Goal: Information Seeking & Learning: Learn about a topic

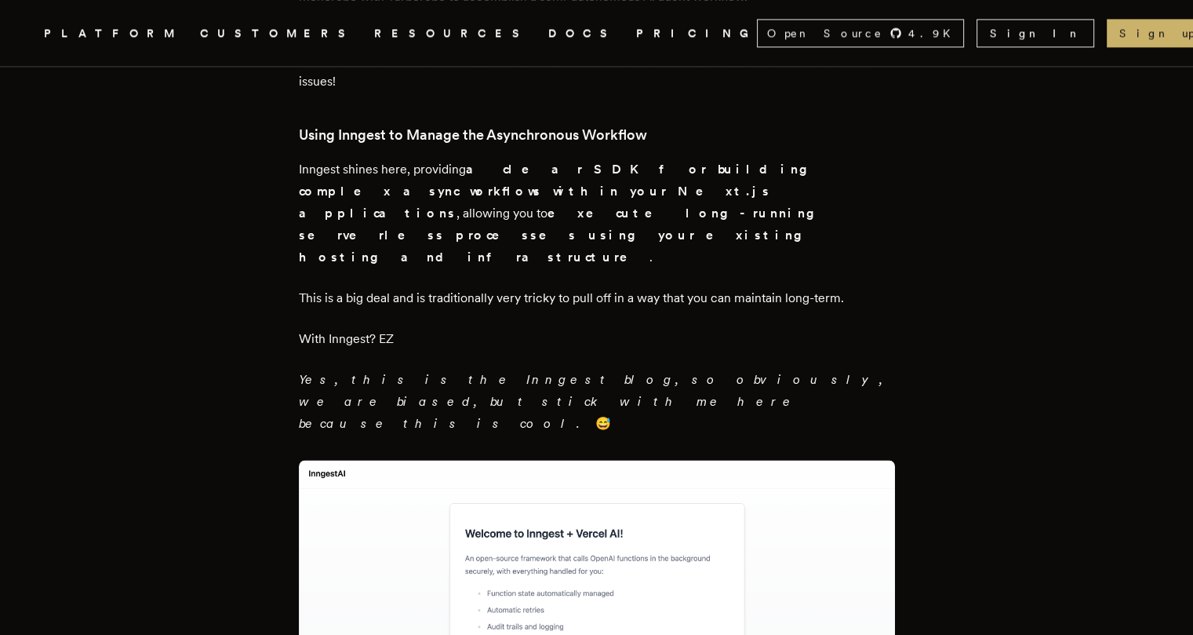
scroll to position [2286, 0]
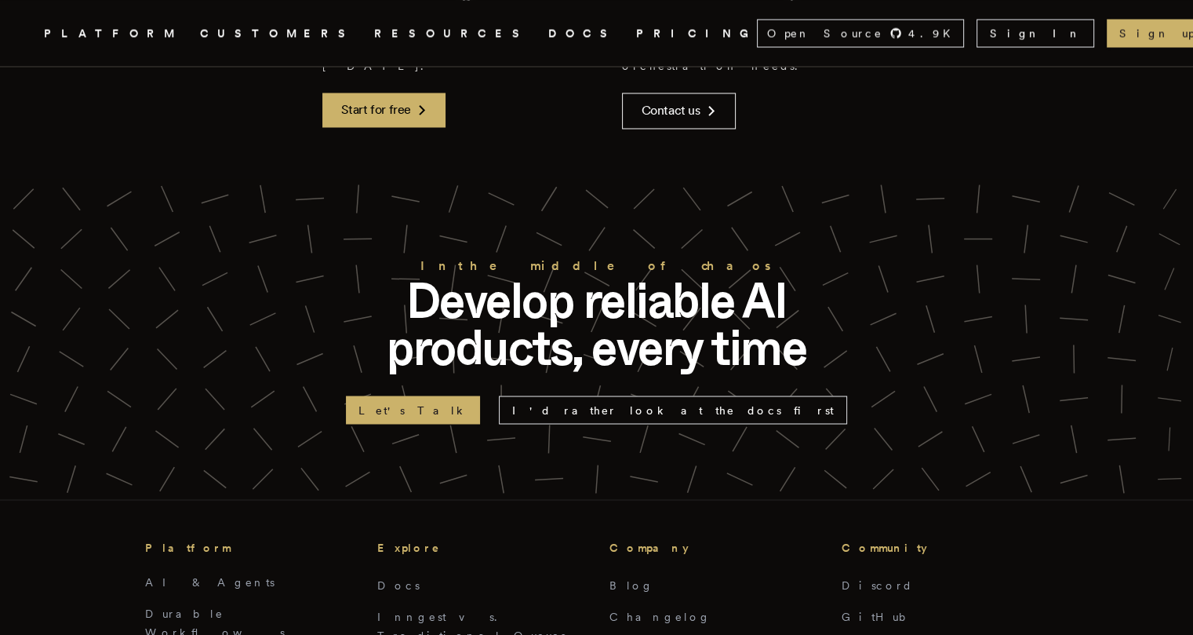
scroll to position [8773, 0]
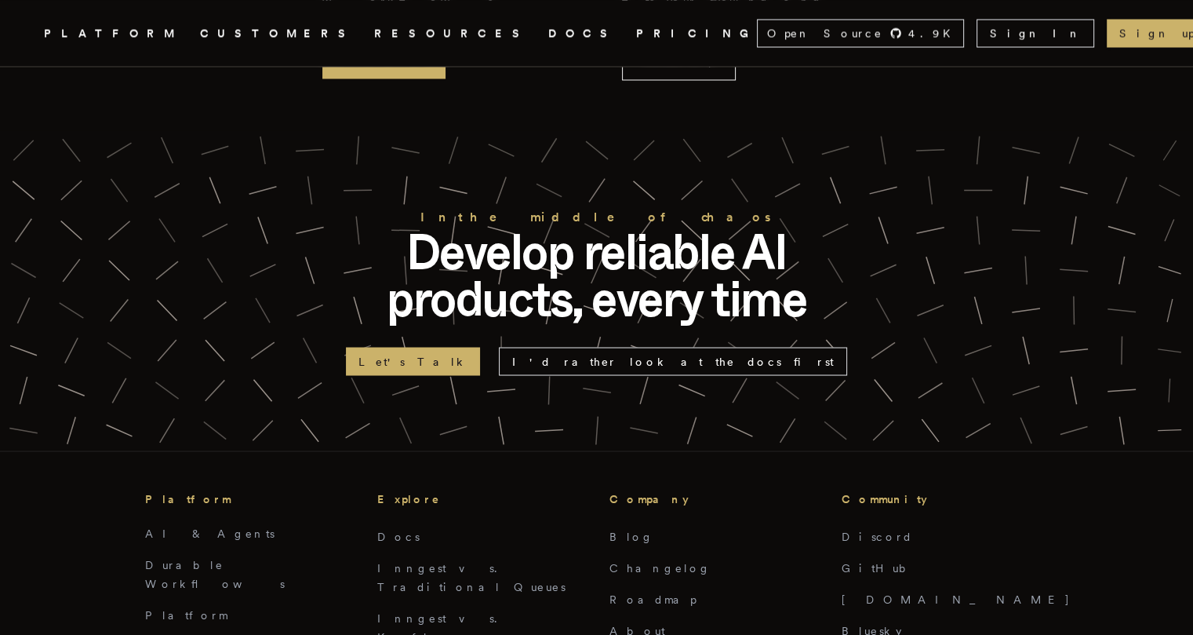
click at [291, 555] on li "Durable Workflows" at bounding box center [248, 574] width 207 height 38
click at [174, 608] on link "Platform" at bounding box center [186, 614] width 82 height 13
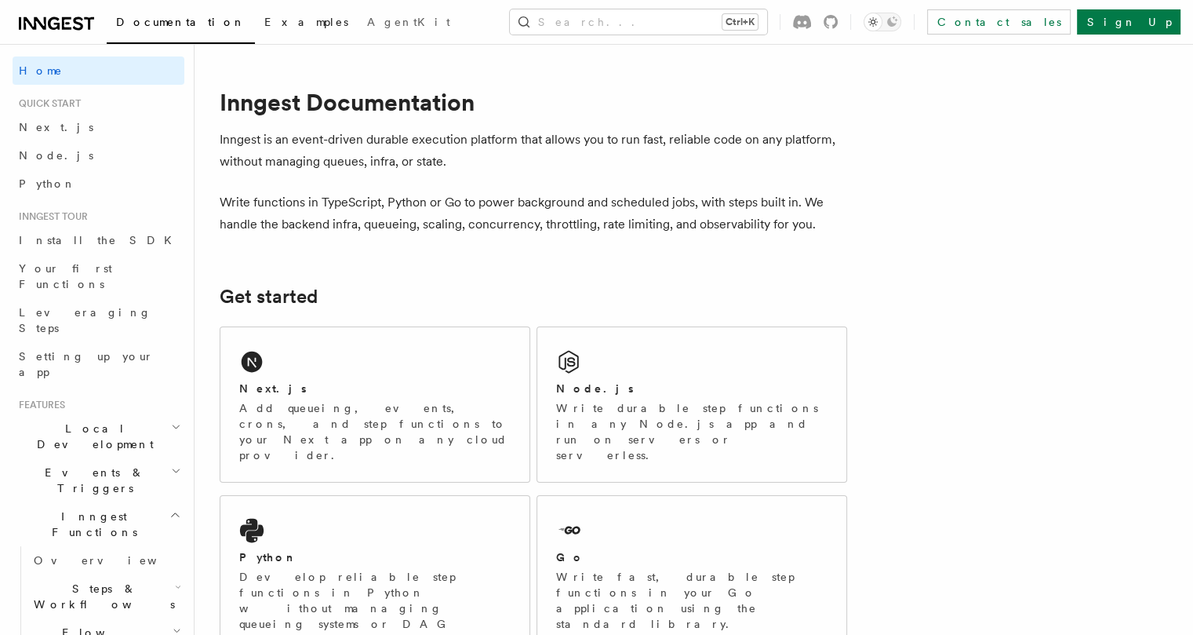
click at [264, 18] on span "Examples" at bounding box center [306, 22] width 84 height 13
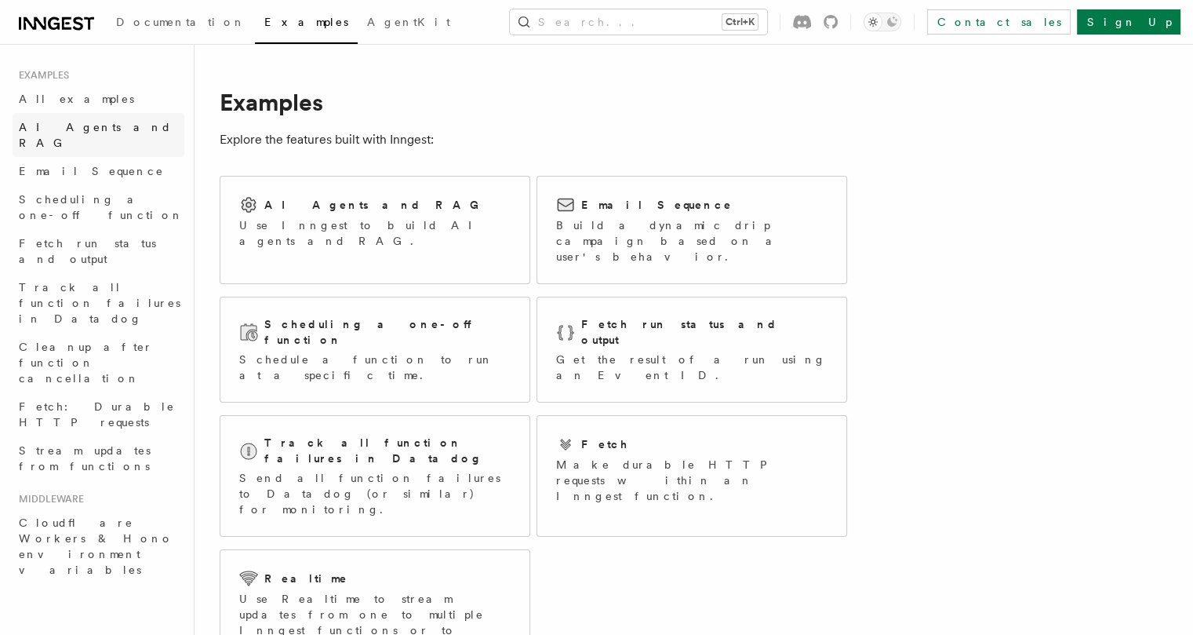
click at [73, 127] on span "AI Agents and RAG" at bounding box center [95, 135] width 153 height 28
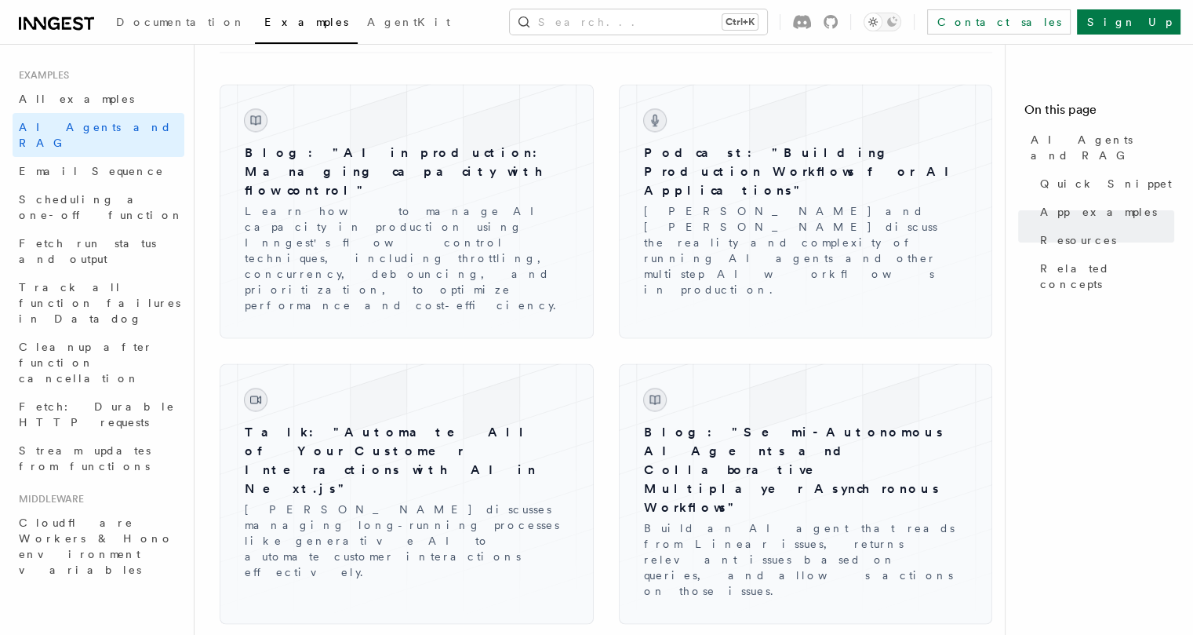
scroll to position [2297, 0]
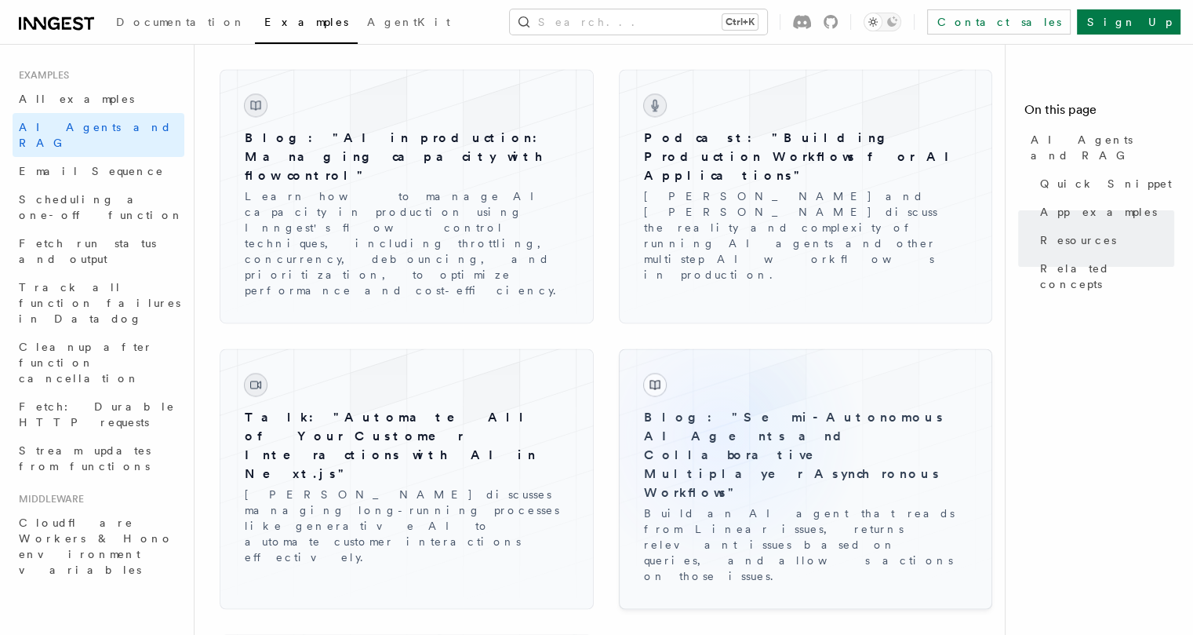
click at [658, 408] on h3 "Blog: "Semi-Autonomous AI Agents and Collaborative Multiplayer Asynchronous Wor…" at bounding box center [806, 455] width 324 height 94
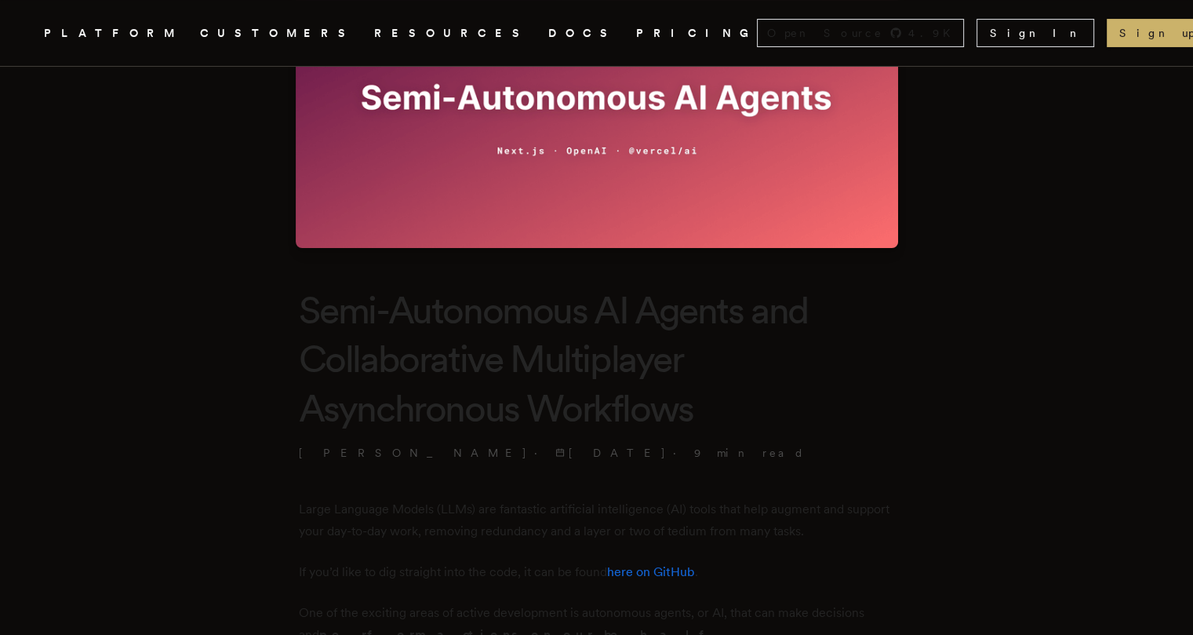
scroll to position [202, 0]
click at [603, 308] on h1 "Semi-Autonomous AI Agents and Collaborative Multiplayer Asynchronous Workflows" at bounding box center [597, 359] width 596 height 147
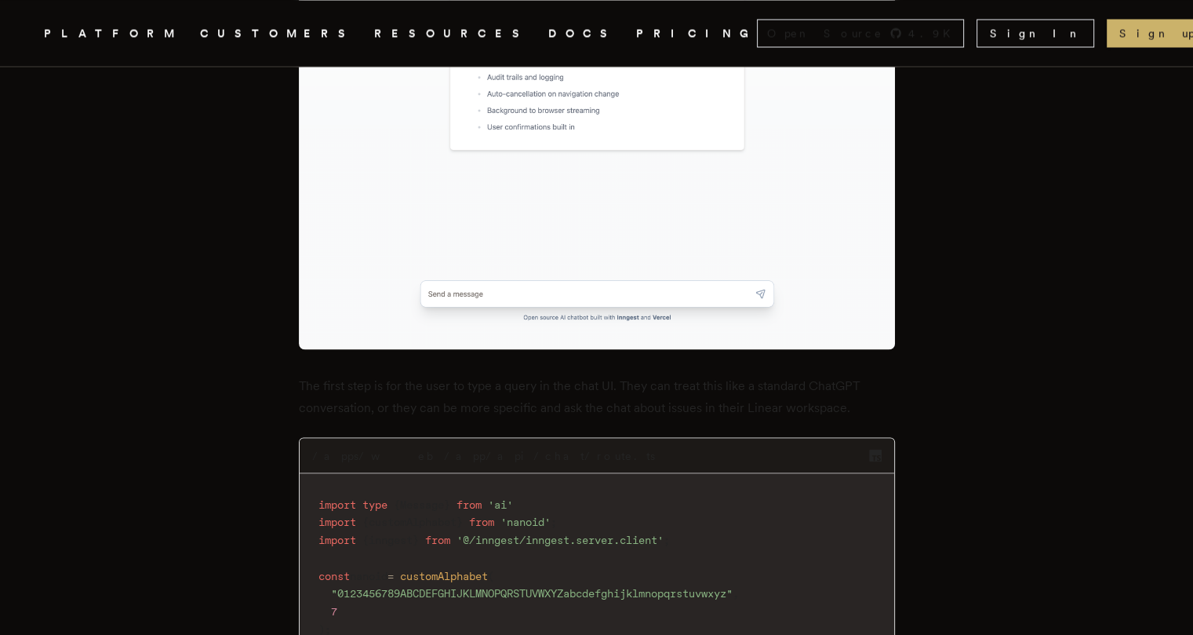
scroll to position [2855, 0]
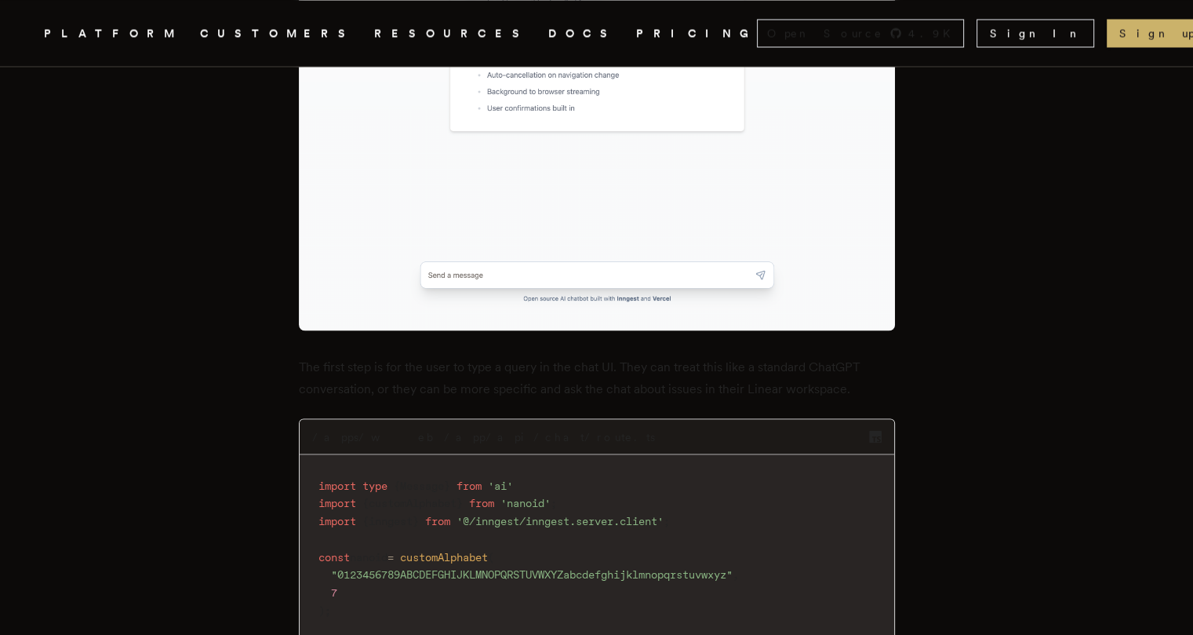
click at [548, 31] on link "DOCS" at bounding box center [582, 34] width 69 height 20
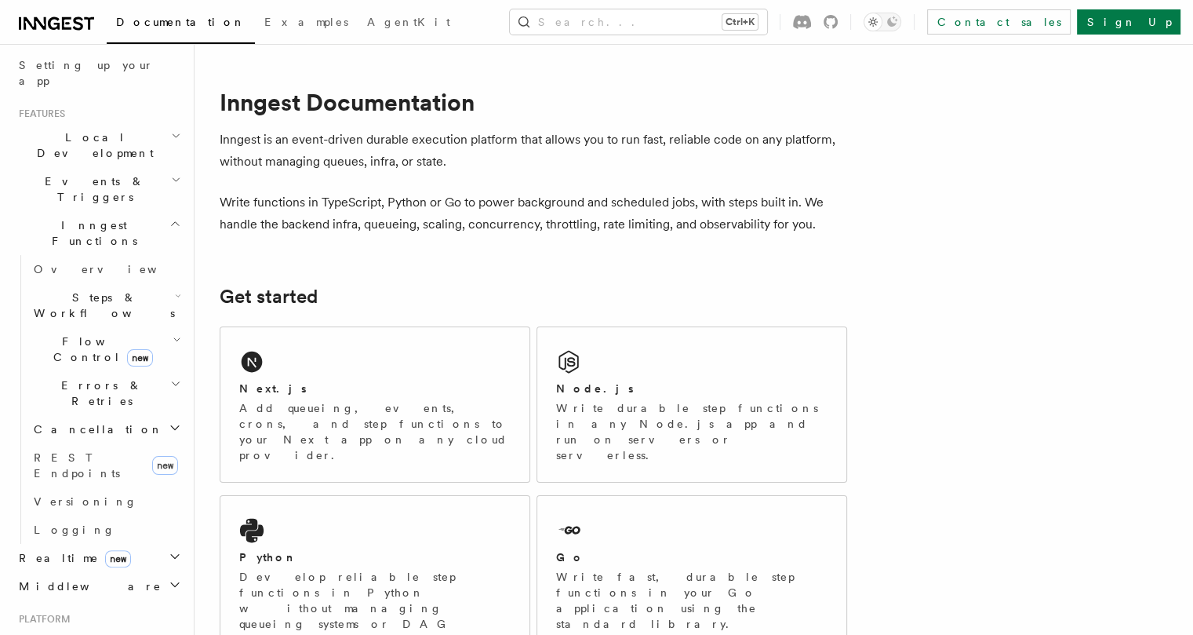
scroll to position [290, 0]
click at [173, 334] on icon "button" at bounding box center [177, 340] width 9 height 13
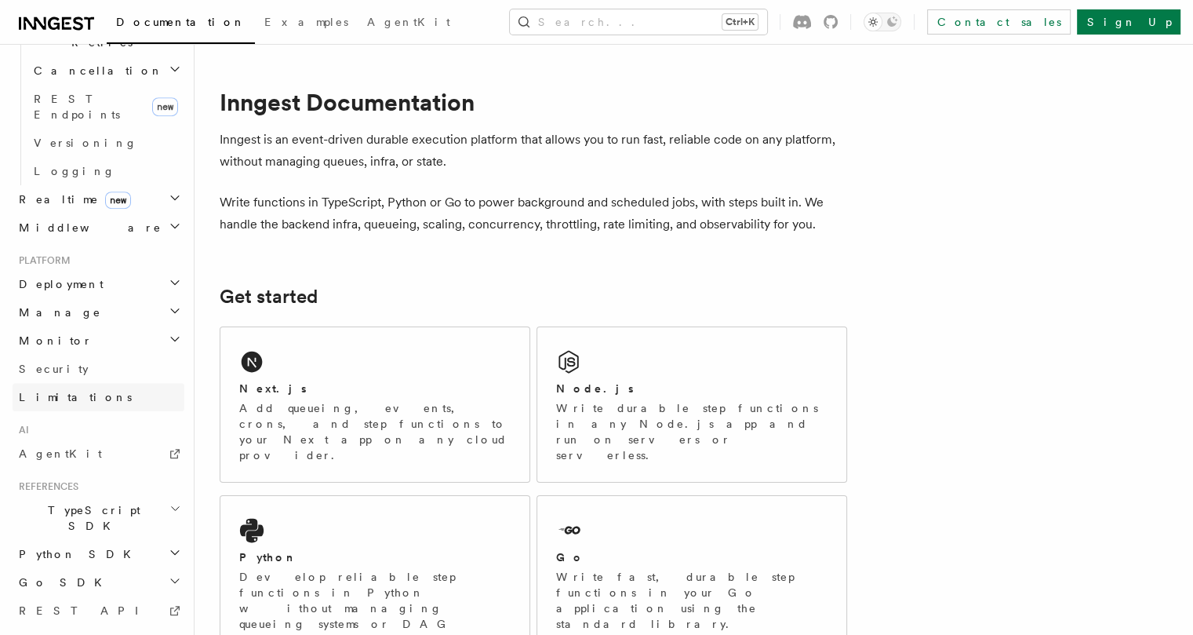
scroll to position [852, 0]
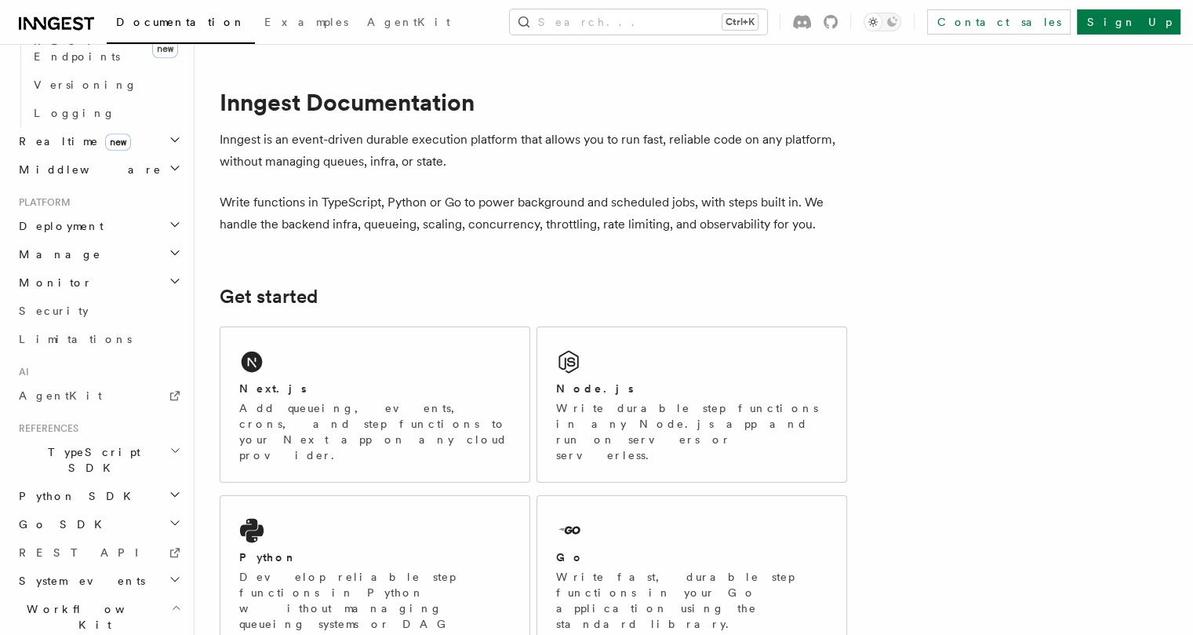
scroll to position [909, 0]
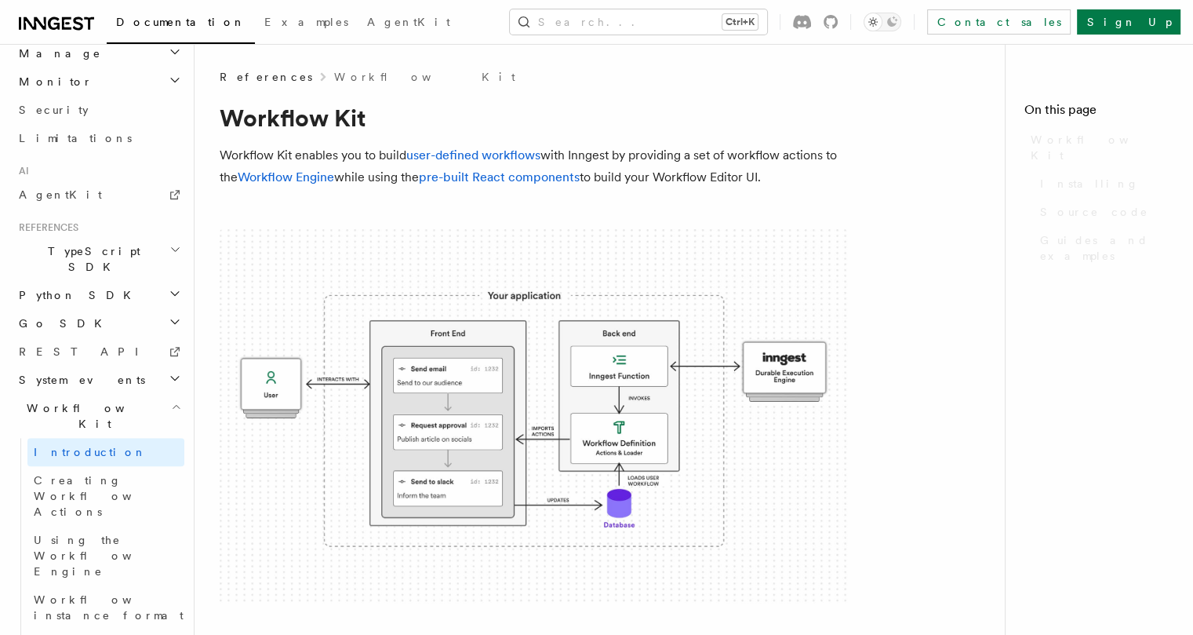
scroll to position [792, 0]
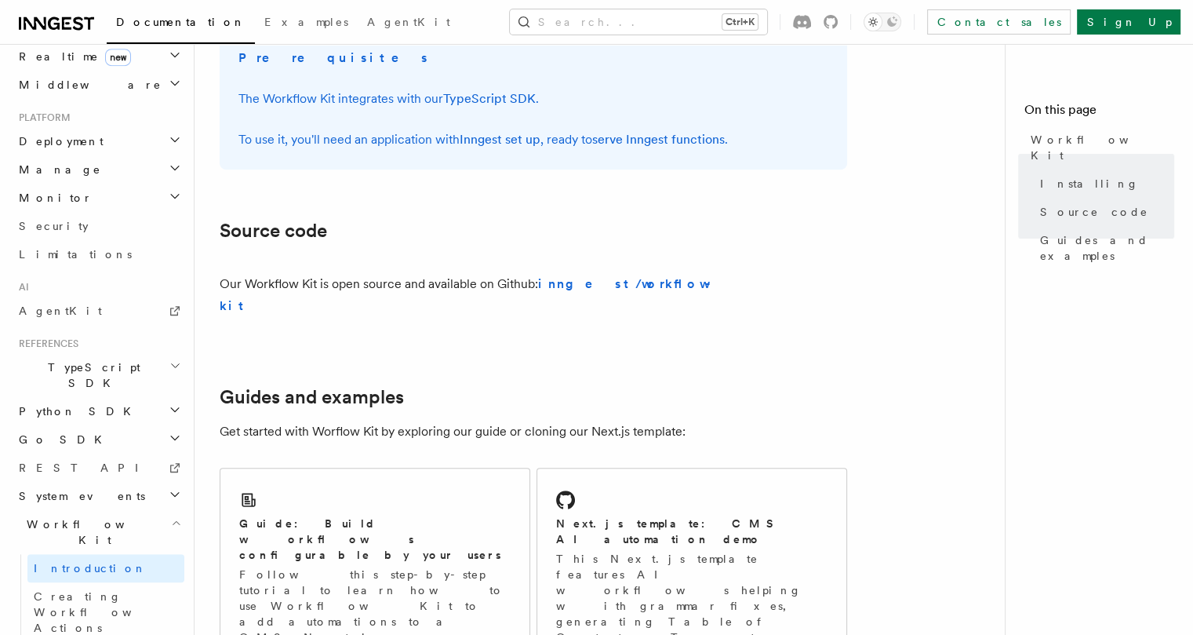
scroll to position [830, 0]
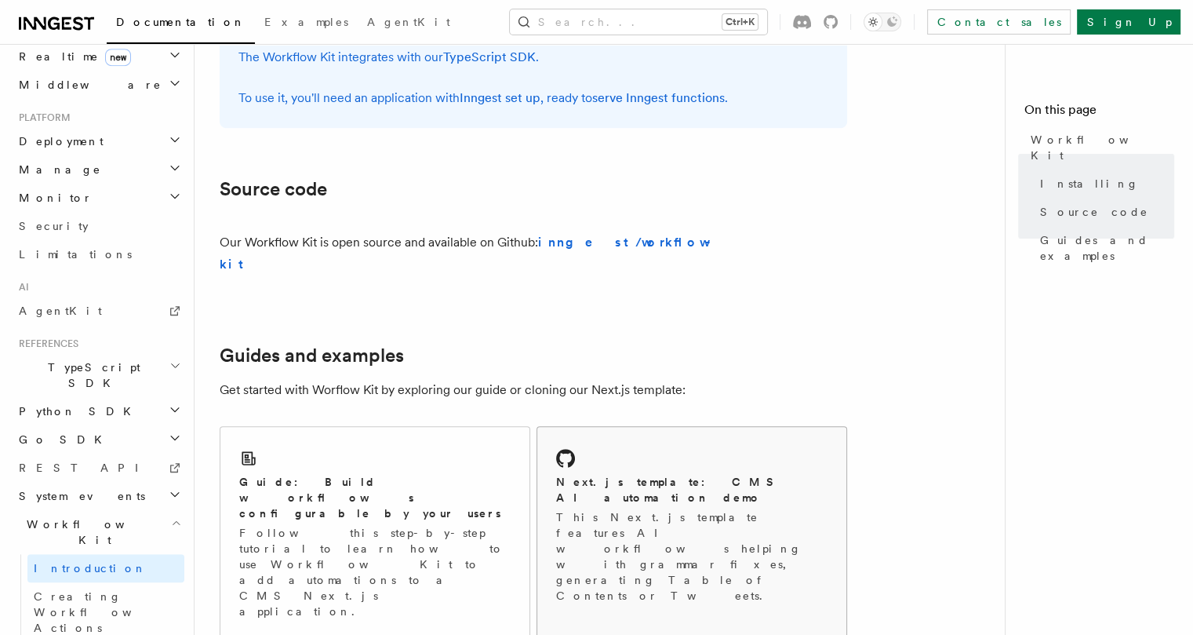
click at [590, 474] on h2 "Next.js template: CMS AI automation demo" at bounding box center [691, 489] width 271 height 31
